Goal: Task Accomplishment & Management: Manage account settings

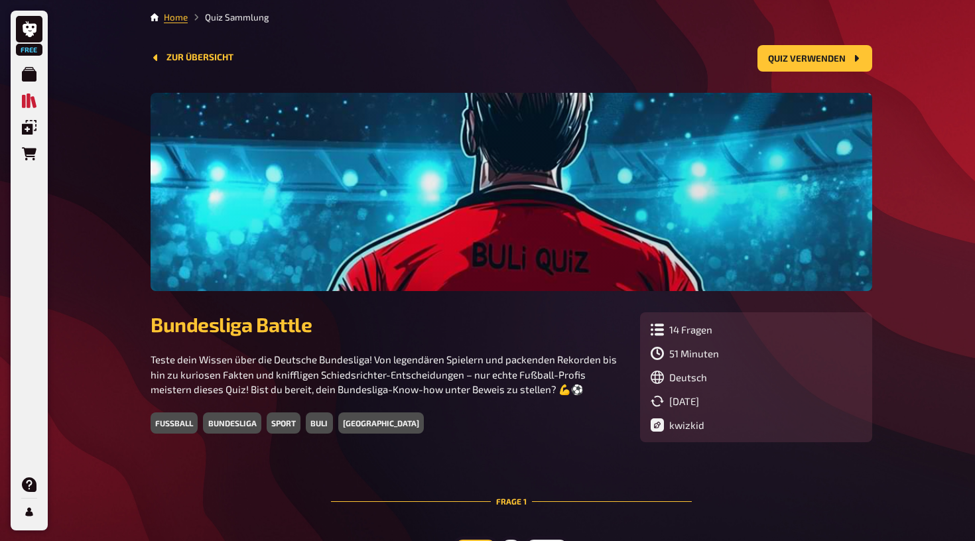
click at [154, 23] on nav "Home Quiz Sammlung" at bounding box center [510, 17] width 721 height 13
click at [173, 21] on link "Home" at bounding box center [176, 17] width 24 height 11
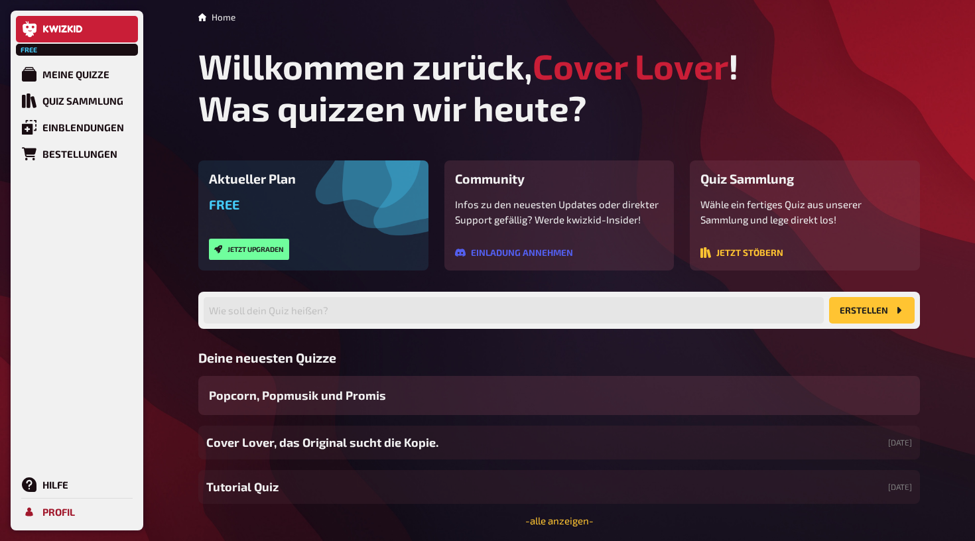
click at [45, 510] on div "Profil" at bounding box center [58, 512] width 32 height 12
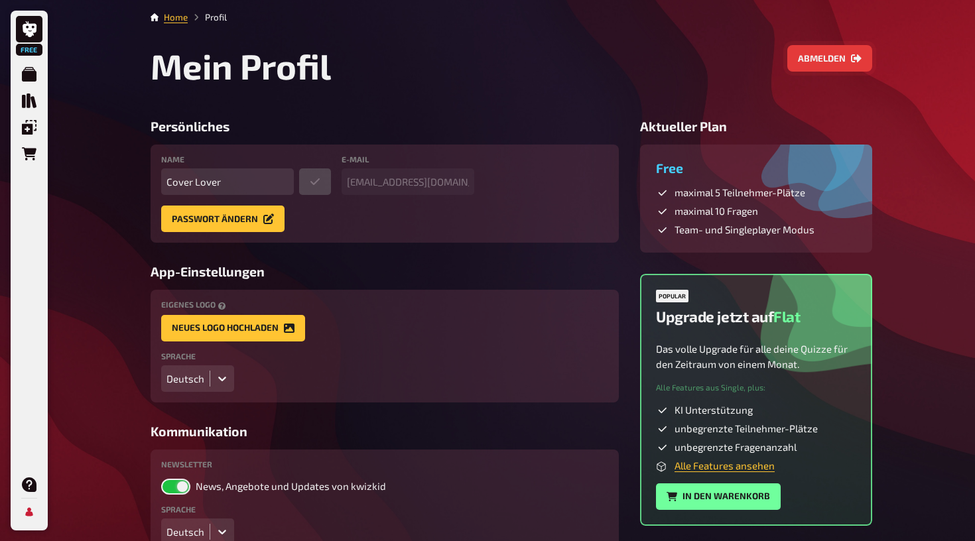
click at [835, 59] on button "Abmelden" at bounding box center [829, 58] width 85 height 27
